Goal: Book appointment/travel/reservation

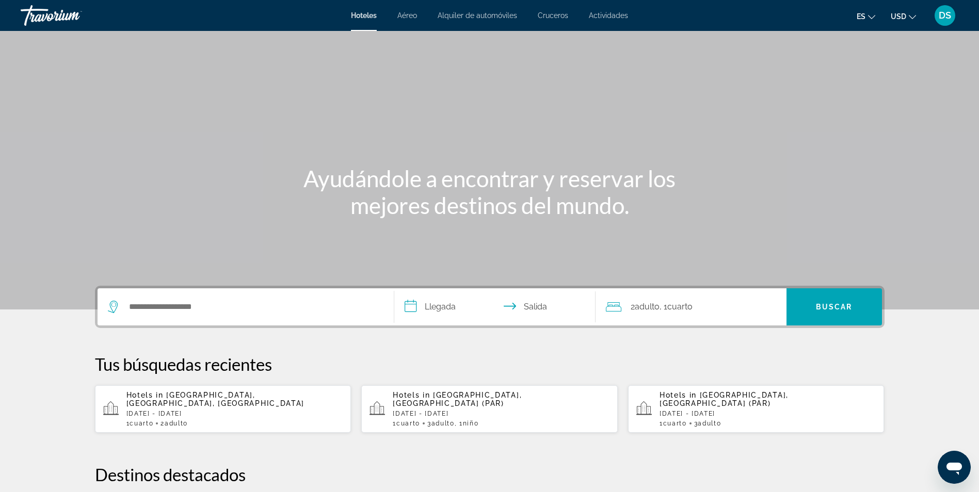
click at [713, 246] on div "Main content" at bounding box center [489, 155] width 979 height 310
click at [407, 14] on span "Aéreo" at bounding box center [407, 15] width 20 height 8
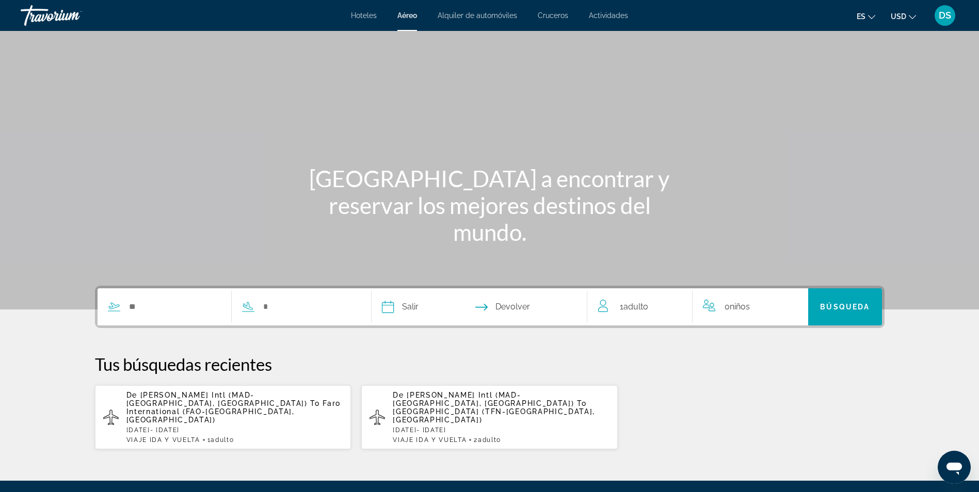
click at [479, 17] on span "Alquiler de automóviles" at bounding box center [477, 15] width 79 height 8
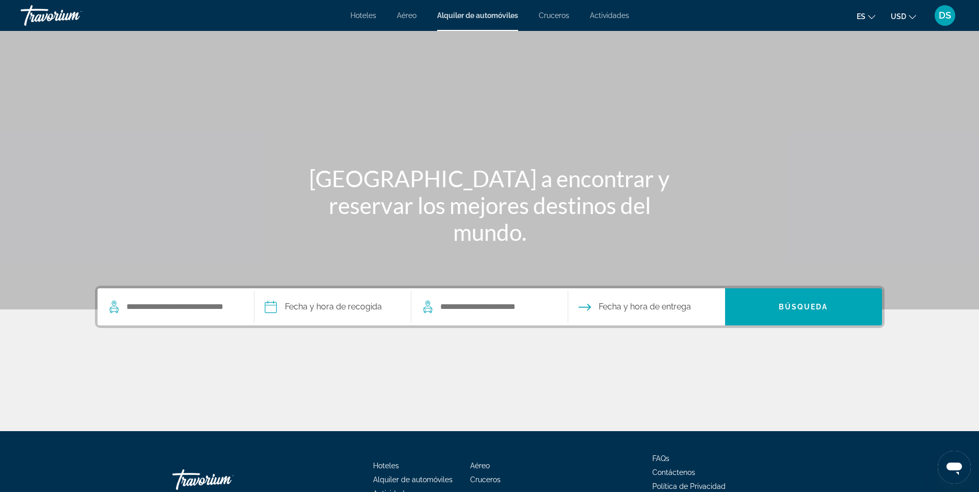
click at [555, 14] on span "Cruceros" at bounding box center [554, 15] width 30 height 8
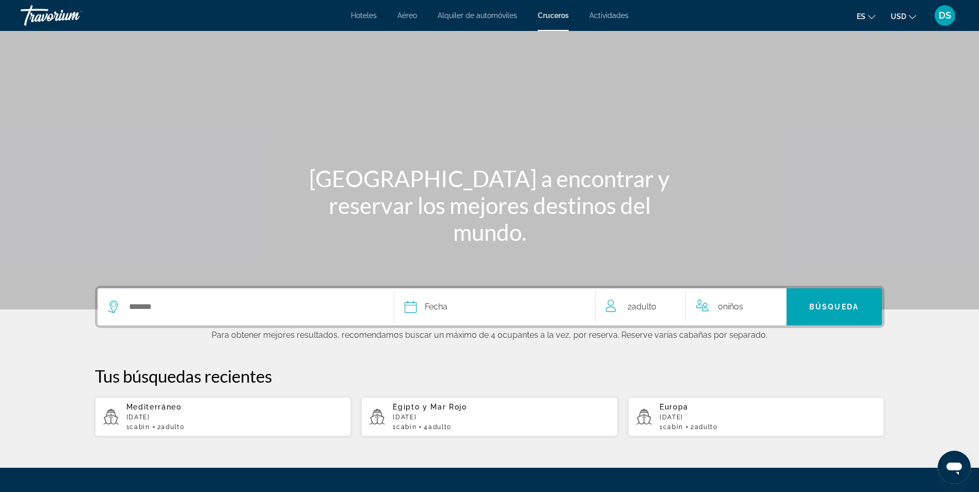
click at [614, 10] on div "Hoteles Aéreo Alquiler de automóviles Cruceros Actividades Hoteles Aéreo Alquil…" at bounding box center [489, 15] width 979 height 27
click at [613, 15] on span "Actividades" at bounding box center [608, 15] width 39 height 8
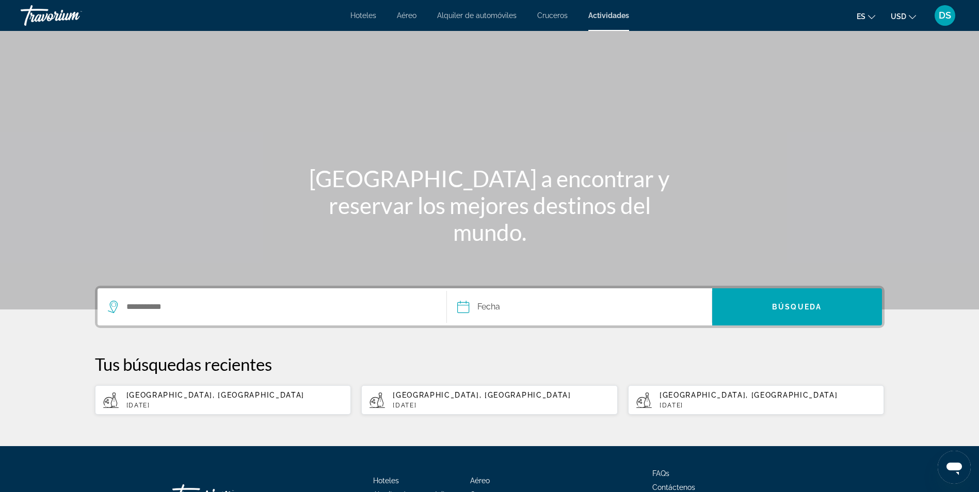
click at [365, 15] on span "Hoteles" at bounding box center [363, 15] width 26 height 8
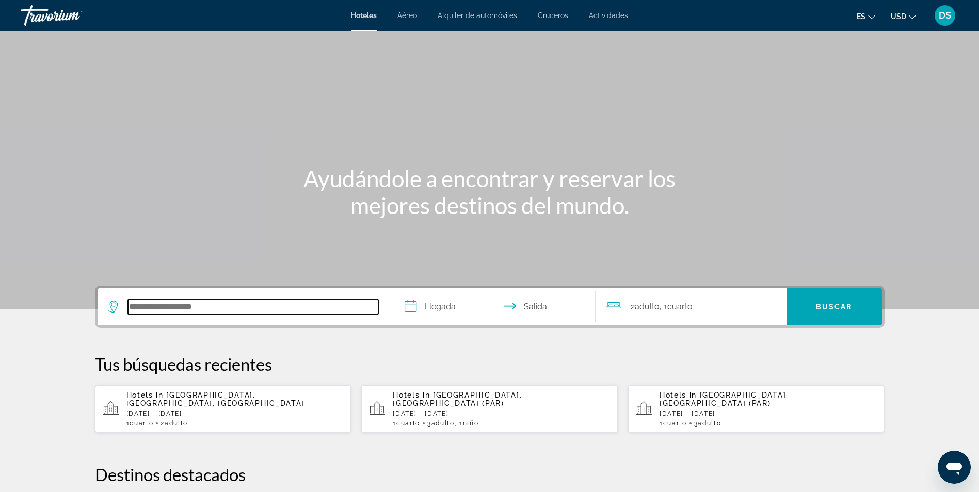
click at [202, 301] on input "Search hotel destination" at bounding box center [253, 306] width 250 height 15
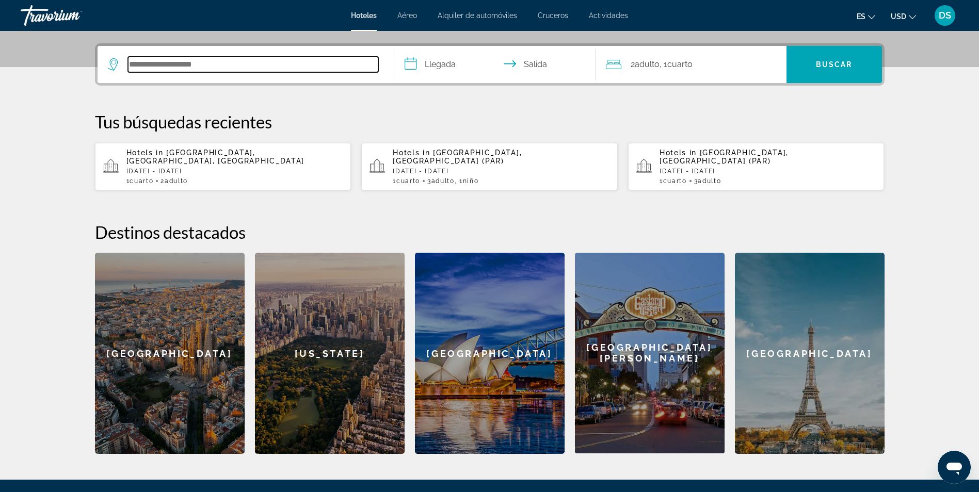
scroll to position [252, 0]
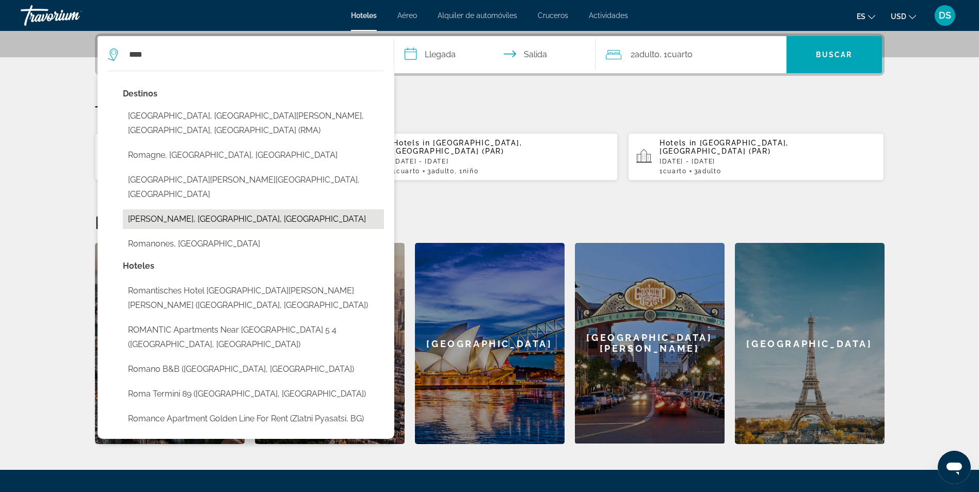
click at [240, 210] on button "[PERSON_NAME], [GEOGRAPHIC_DATA], [GEOGRAPHIC_DATA]" at bounding box center [253, 220] width 261 height 20
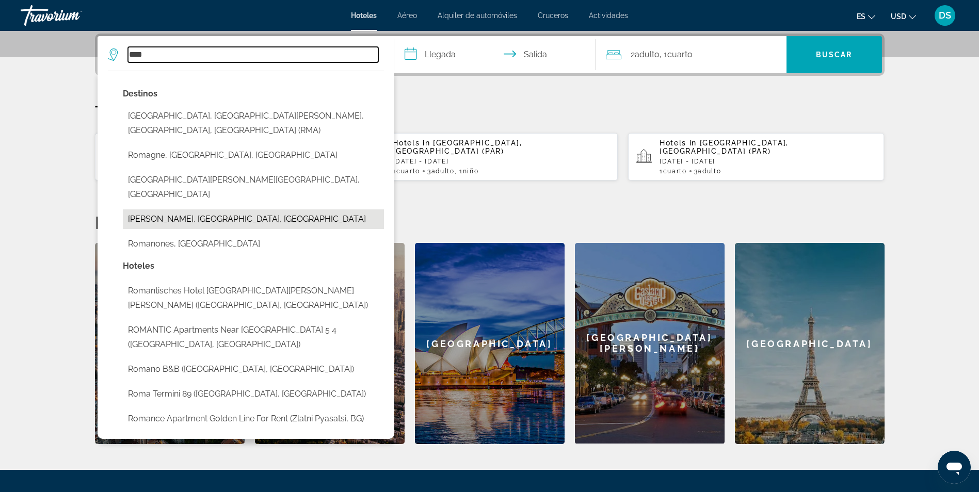
type input "**********"
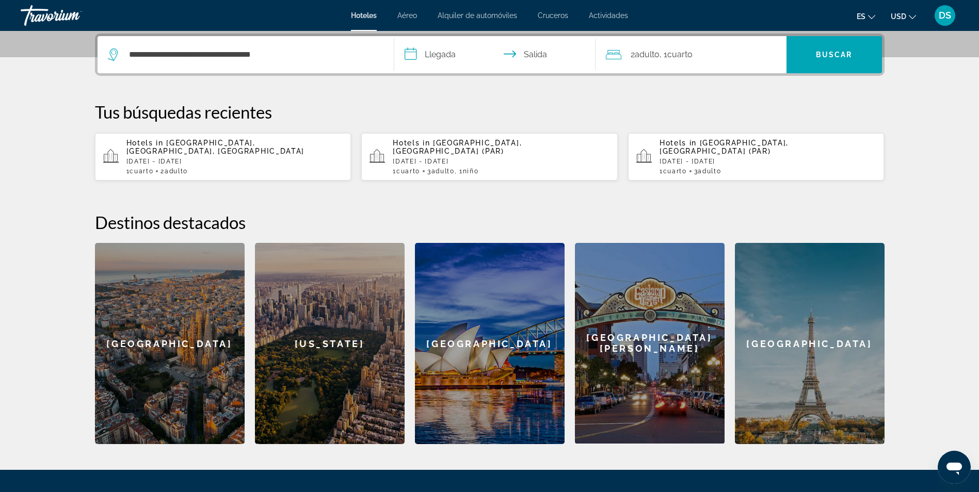
click at [459, 49] on input "**********" at bounding box center [496, 56] width 205 height 40
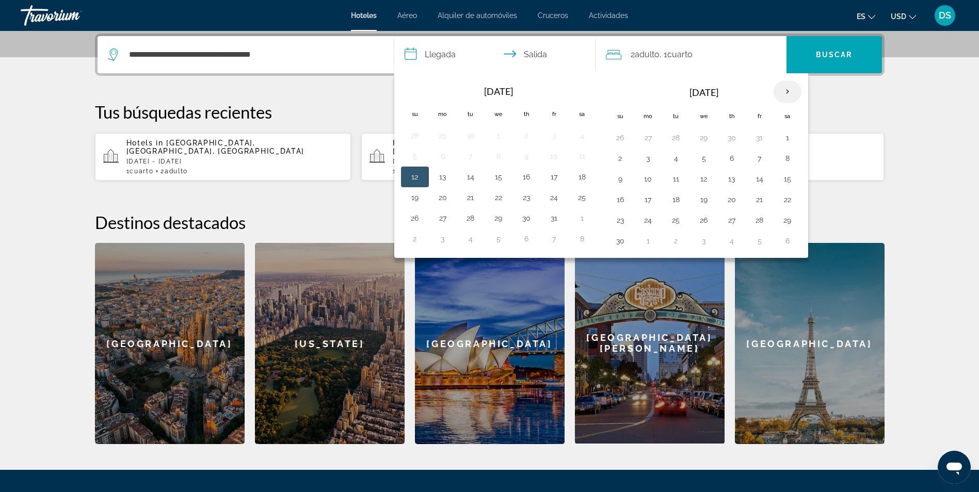
click at [783, 92] on th "Next month" at bounding box center [788, 92] width 28 height 23
click at [556, 179] on button "14" at bounding box center [554, 179] width 17 height 14
click at [417, 191] on td "16" at bounding box center [415, 199] width 28 height 21
click at [411, 200] on button "16" at bounding box center [415, 200] width 17 height 14
type input "**********"
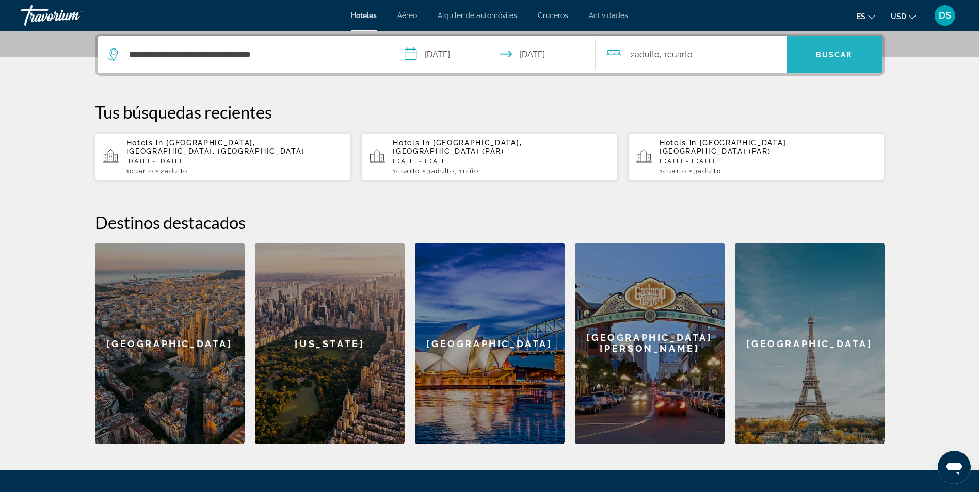
click at [810, 61] on span "Search" at bounding box center [834, 54] width 95 height 25
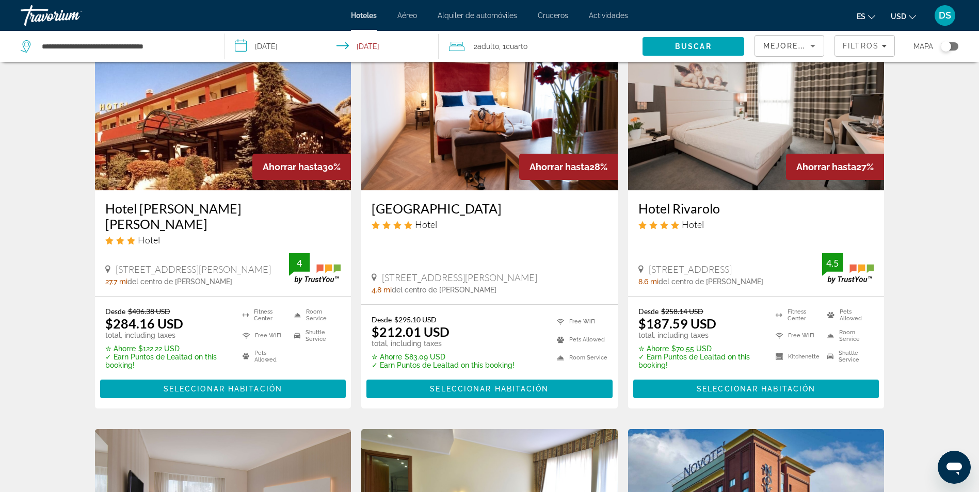
scroll to position [79, 0]
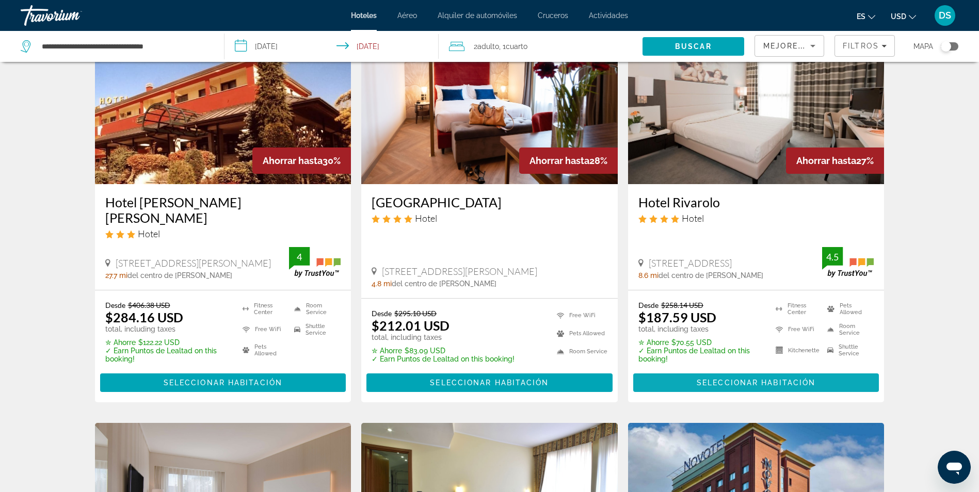
click at [765, 379] on span "Seleccionar habitación" at bounding box center [756, 383] width 119 height 8
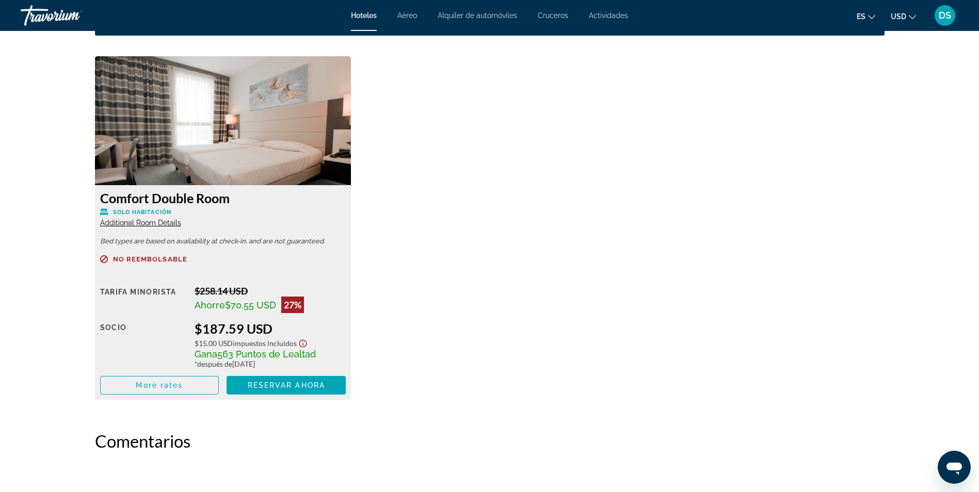
scroll to position [1380, 0]
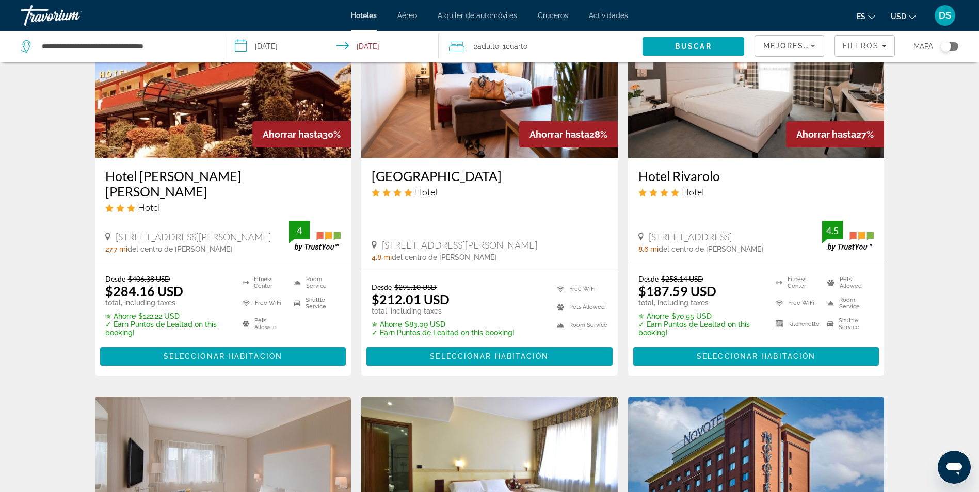
scroll to position [103, 0]
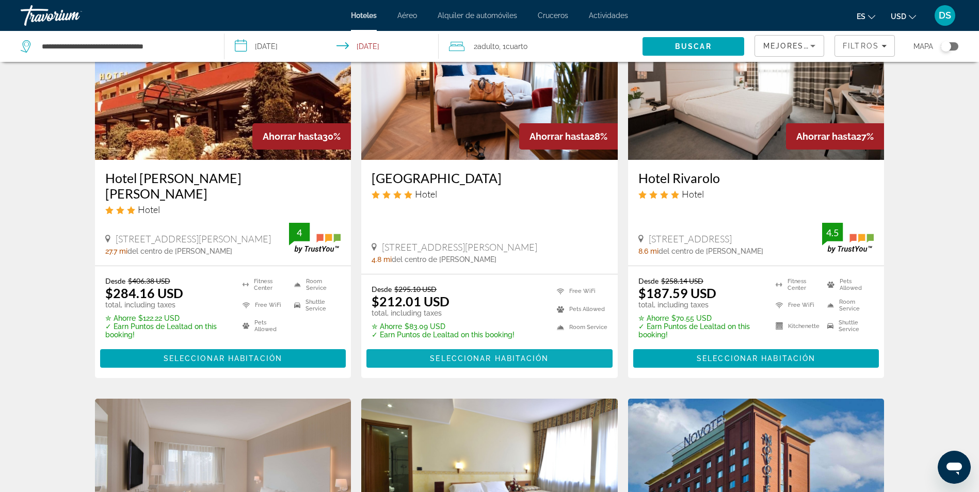
click at [523, 358] on span "Seleccionar habitación" at bounding box center [489, 359] width 119 height 8
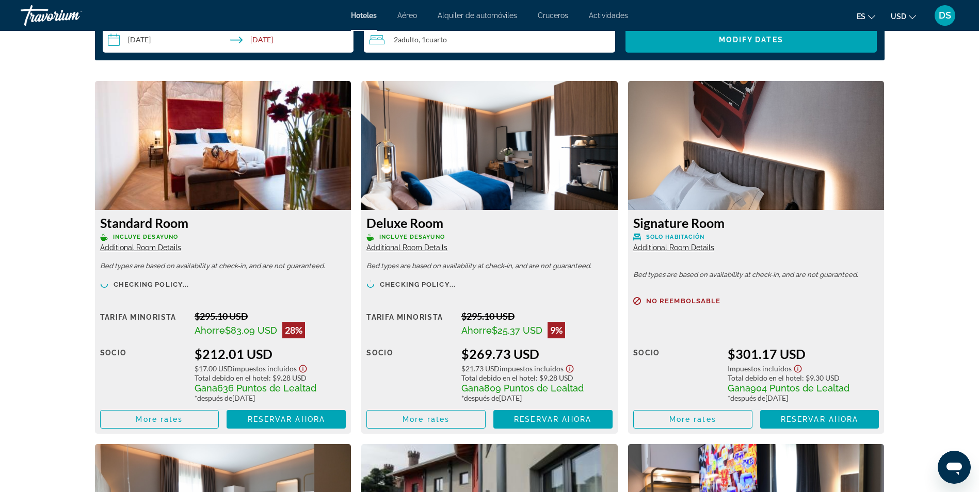
scroll to position [1387, 0]
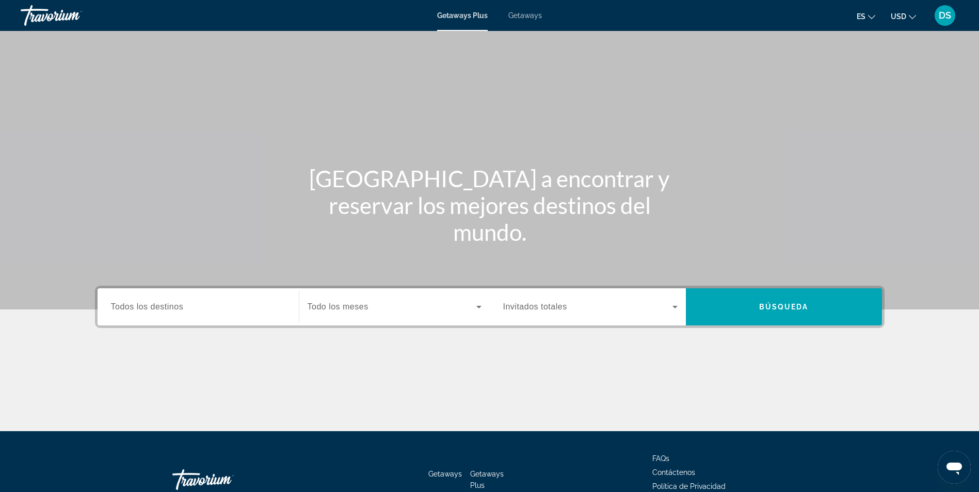
click at [534, 12] on span "Getaways" at bounding box center [525, 15] width 34 height 8
click at [156, 310] on span "Todos los destinos" at bounding box center [147, 306] width 73 height 9
click at [156, 310] on input "Destination Todos los destinos" at bounding box center [198, 307] width 174 height 12
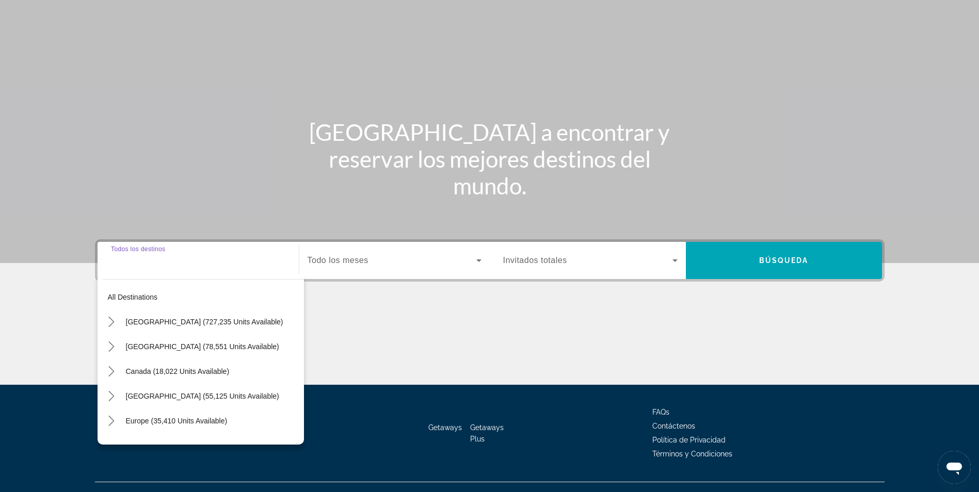
scroll to position [66, 0]
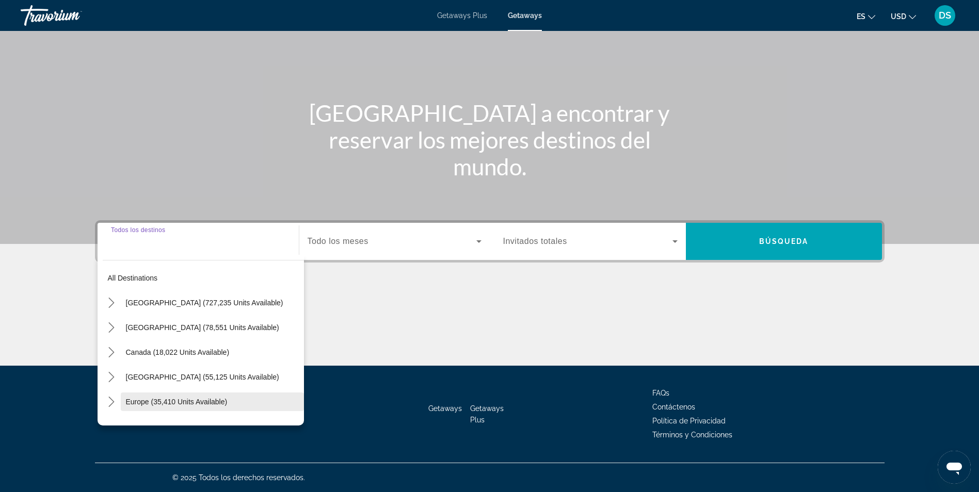
click at [127, 404] on span "Europe (35,410 units available)" at bounding box center [177, 402] width 102 height 8
type input "**********"
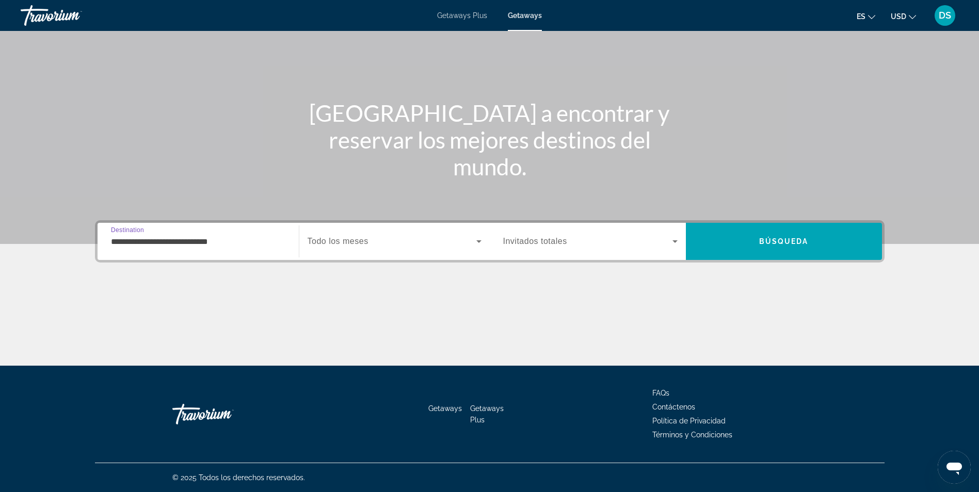
click at [363, 246] on span "Todo los meses" at bounding box center [338, 241] width 61 height 9
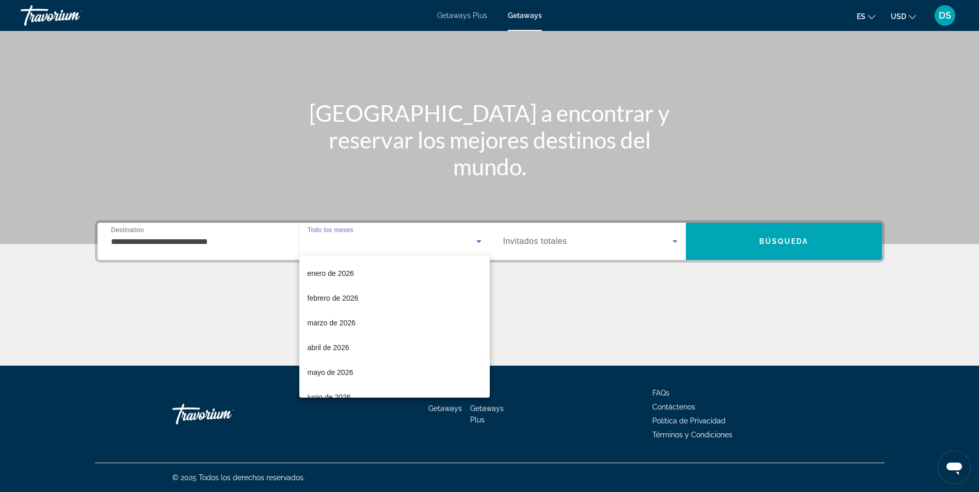
scroll to position [118, 0]
click at [337, 327] on span "abril de 2026" at bounding box center [329, 328] width 42 height 12
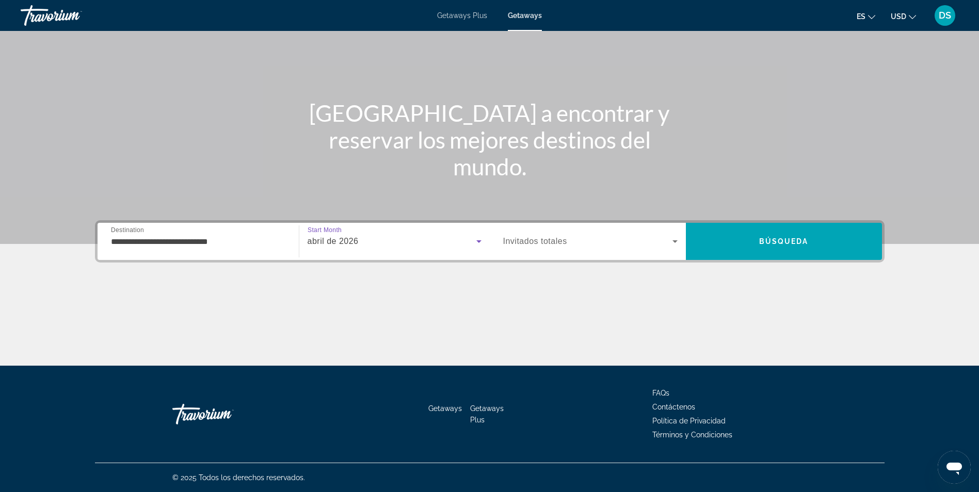
click at [337, 327] on div "Main content" at bounding box center [490, 326] width 790 height 77
click at [537, 251] on div "Search widget" at bounding box center [590, 241] width 174 height 29
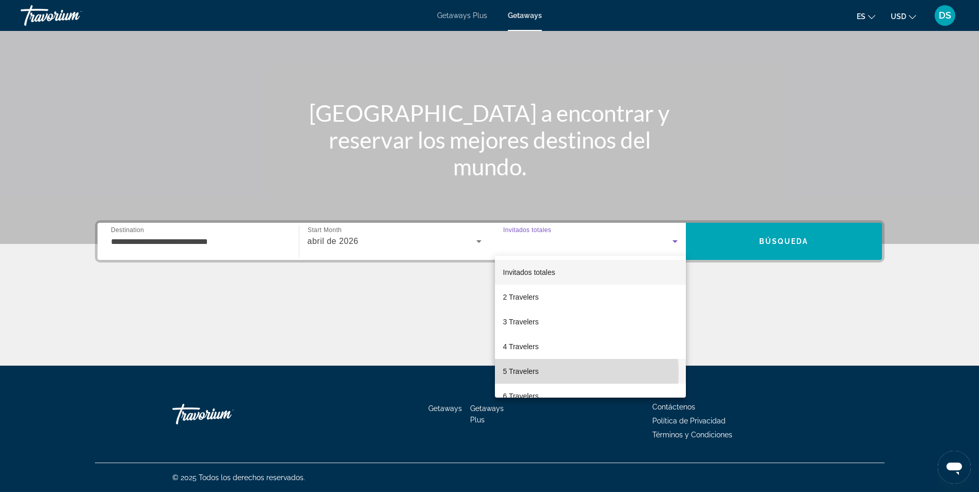
click at [542, 373] on mat-option "5 Travelers" at bounding box center [590, 371] width 191 height 25
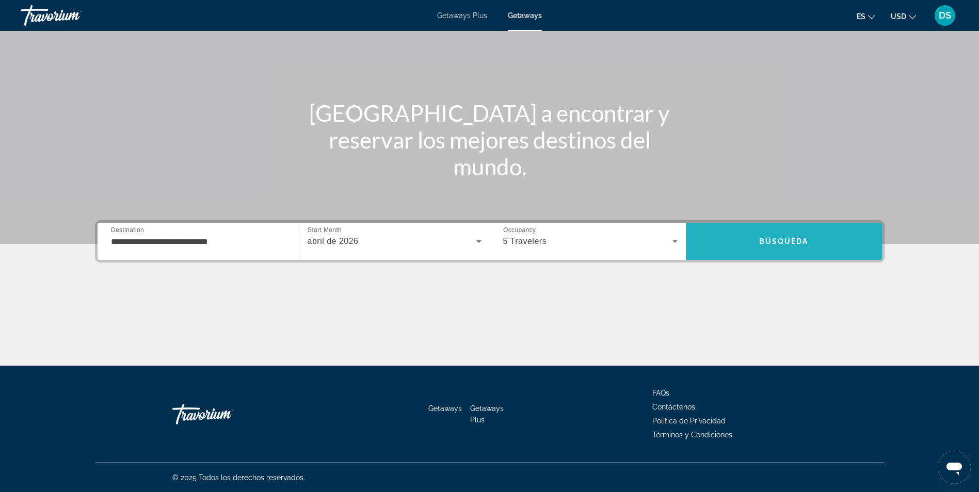
click at [748, 246] on span "Search" at bounding box center [784, 241] width 196 height 25
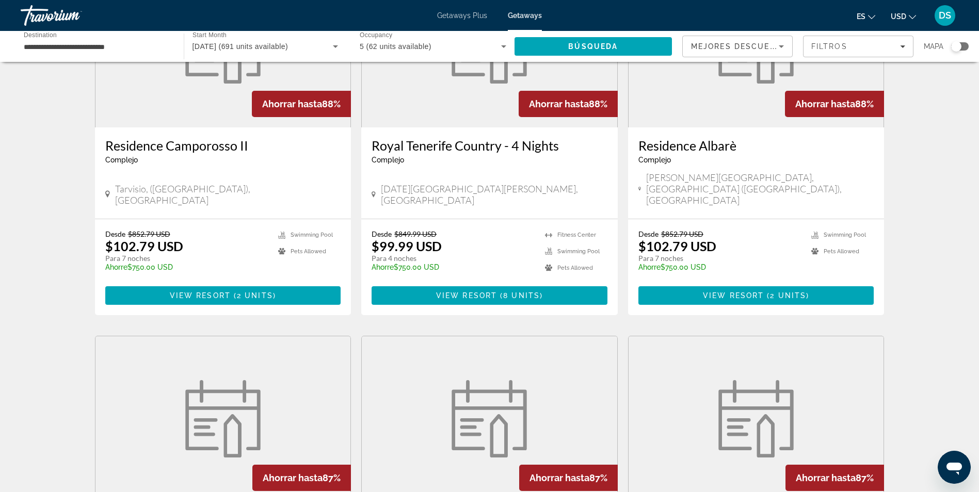
scroll to position [870, 0]
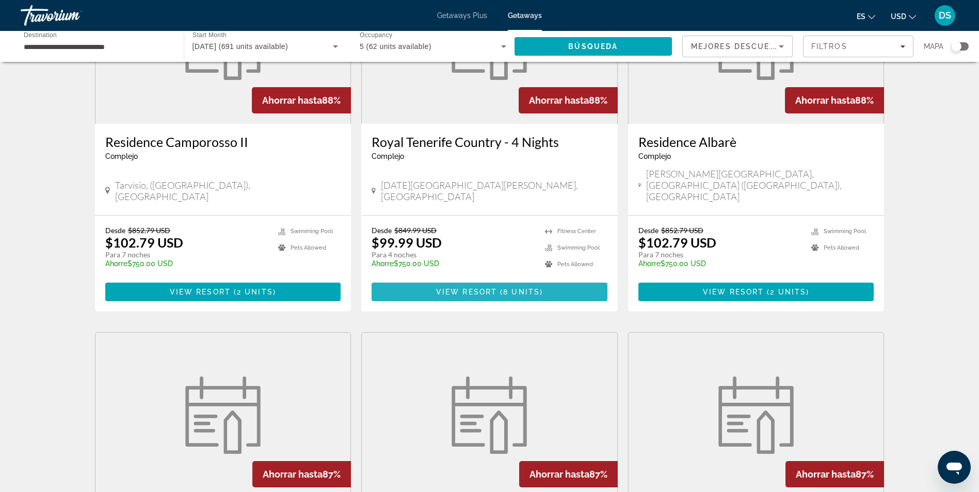
click at [508, 288] on span "8 units" at bounding box center [521, 292] width 37 height 8
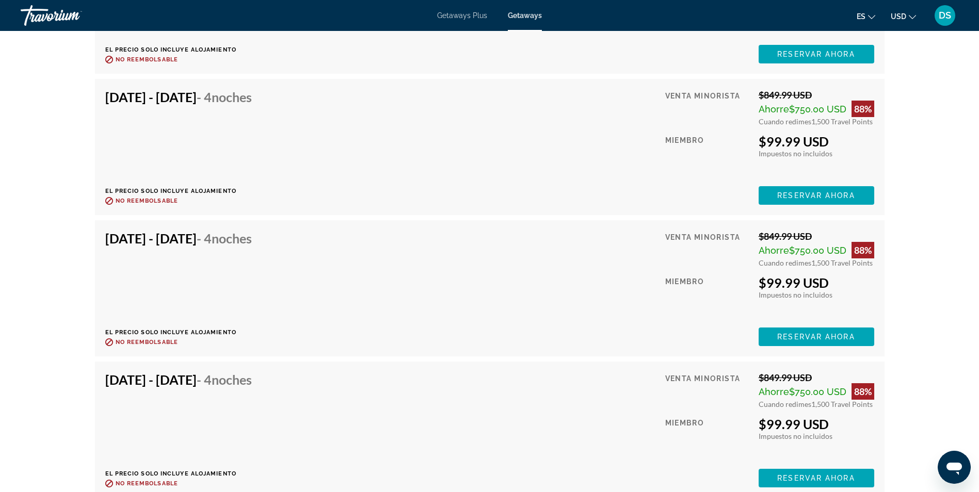
scroll to position [2166, 0]
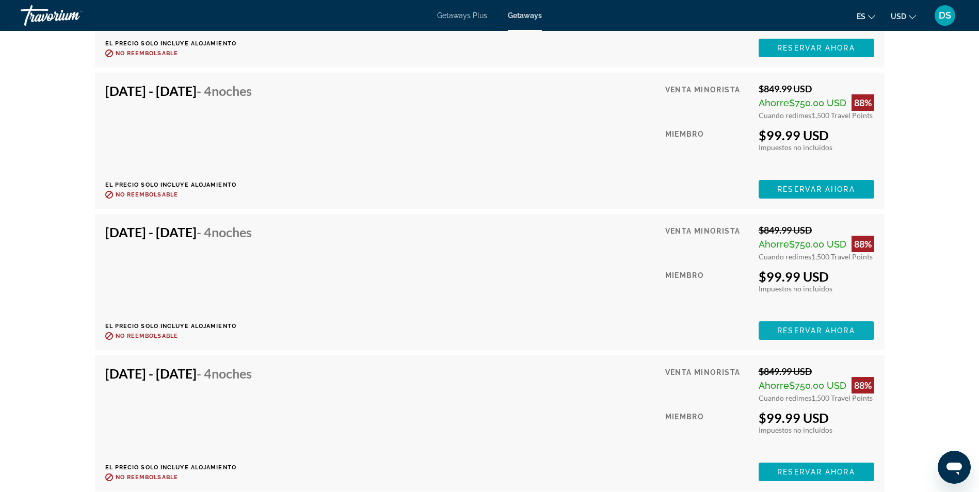
click at [809, 328] on span "Reservar ahora" at bounding box center [815, 331] width 77 height 8
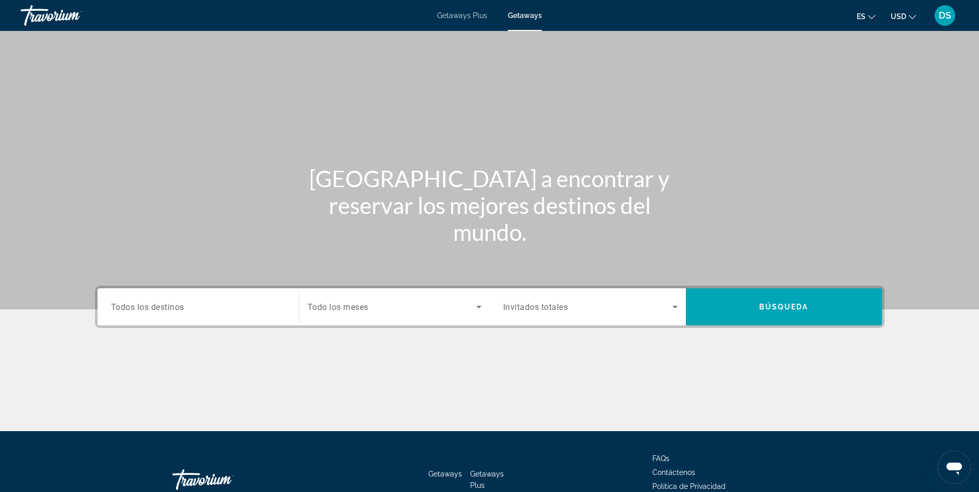
click at [165, 310] on span "Todos los destinos" at bounding box center [147, 307] width 73 height 10
click at [165, 310] on input "Destination Todos los destinos" at bounding box center [198, 307] width 174 height 12
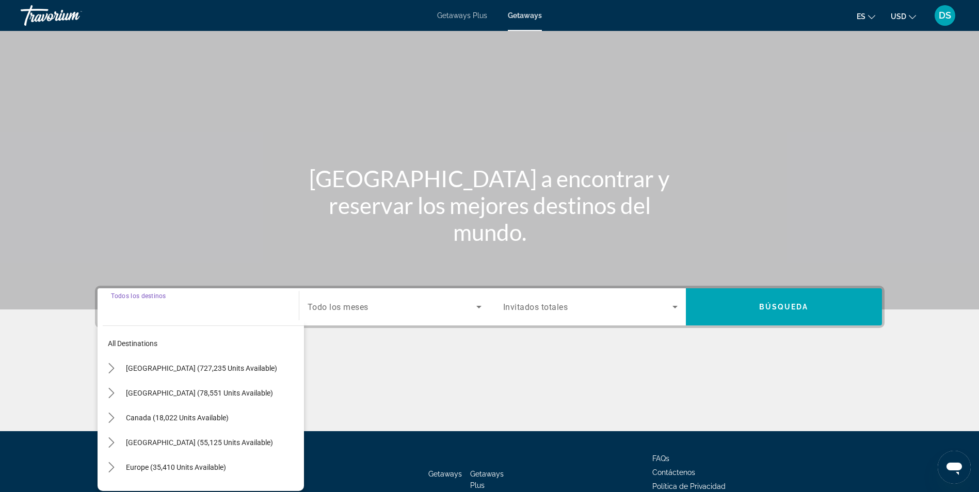
scroll to position [66, 0]
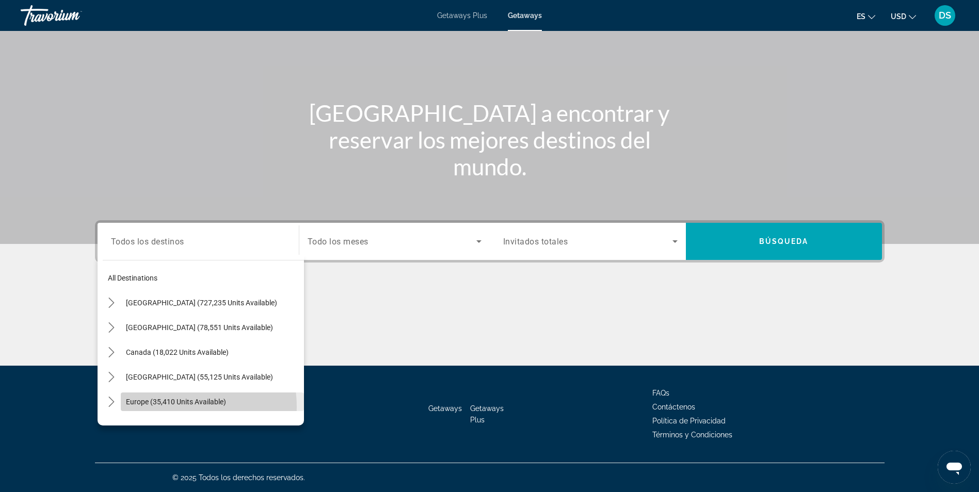
click at [165, 407] on span "Select destination: Europe (35,410 units available)" at bounding box center [212, 402] width 183 height 25
type input "**********"
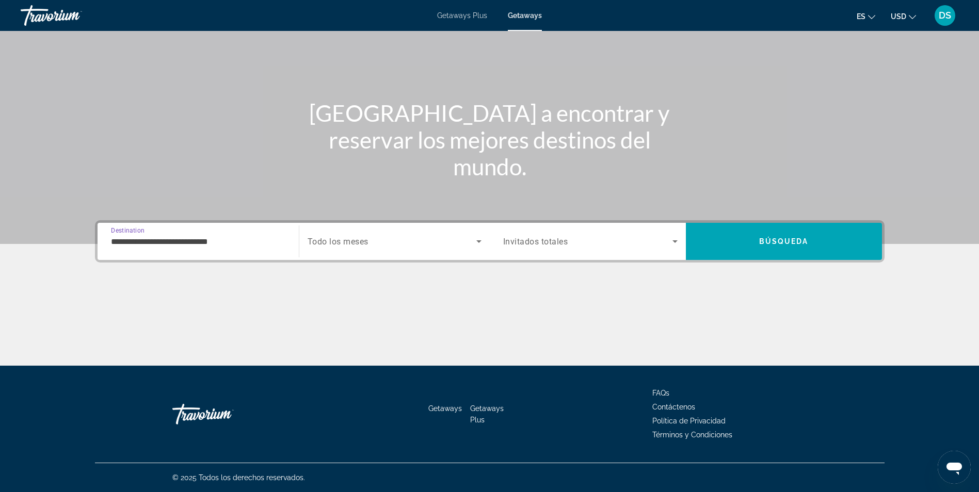
click at [356, 239] on span "Todo los meses" at bounding box center [338, 242] width 61 height 10
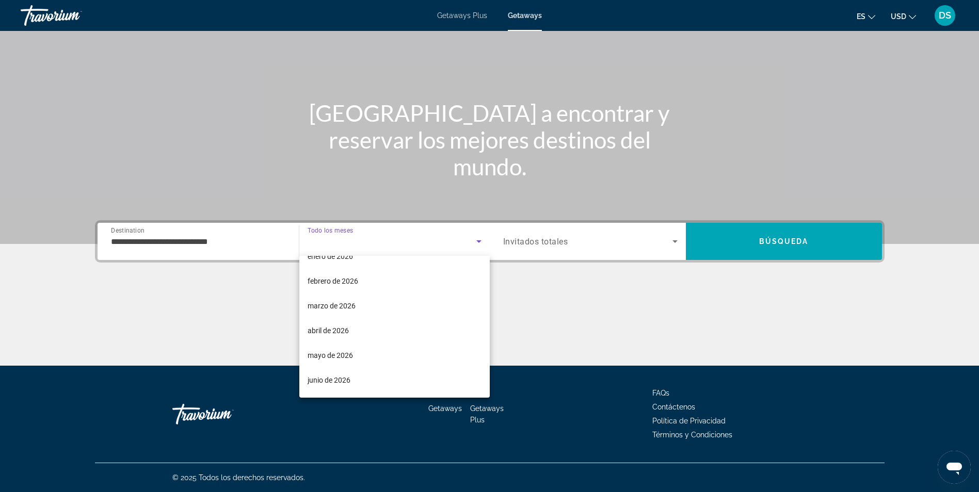
scroll to position [117, 0]
click at [371, 326] on mat-option "abril de 2026" at bounding box center [394, 329] width 190 height 25
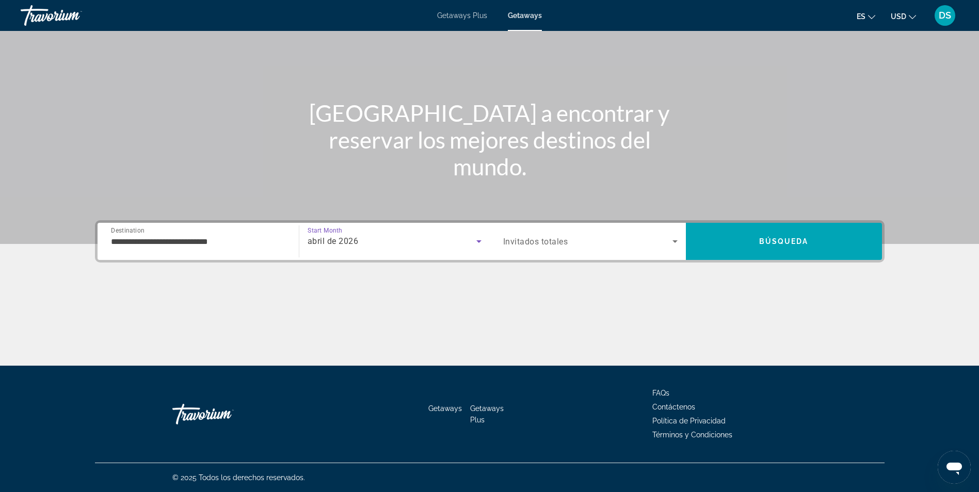
click at [528, 249] on div "Search widget" at bounding box center [590, 241] width 174 height 29
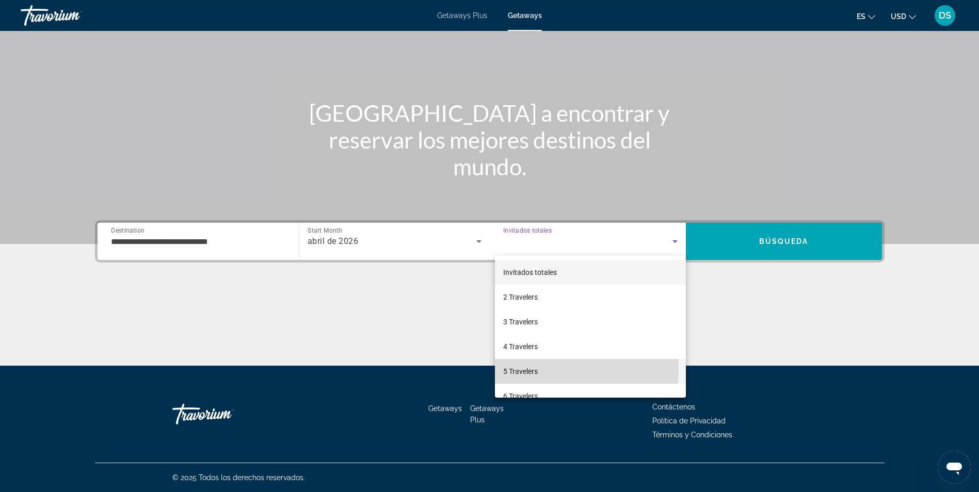
click at [535, 370] on span "5 Travelers" at bounding box center [520, 371] width 35 height 12
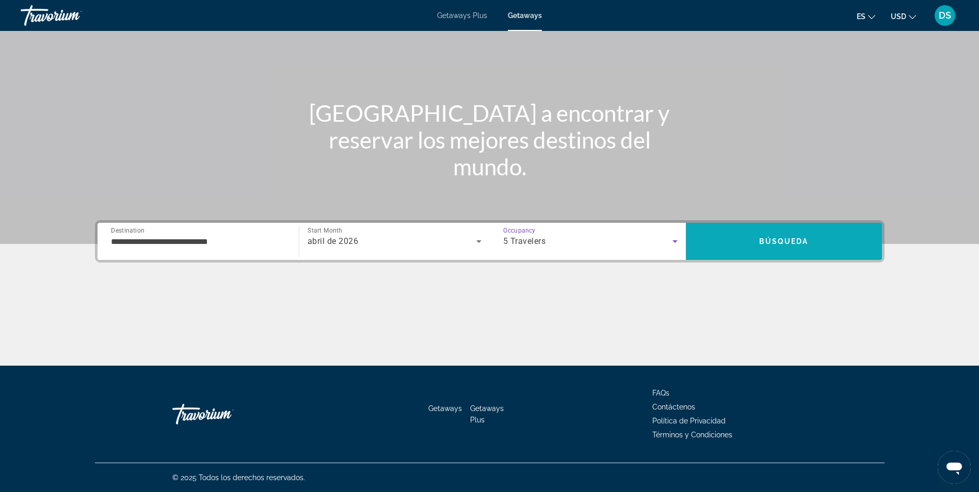
click at [734, 251] on span "Search" at bounding box center [784, 241] width 196 height 25
